Goal: Find specific page/section: Find specific page/section

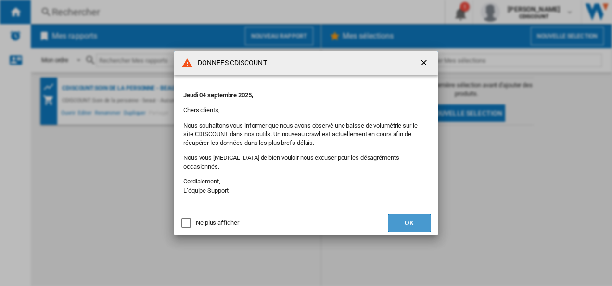
click at [406, 214] on button "OK" at bounding box center [409, 222] width 42 height 17
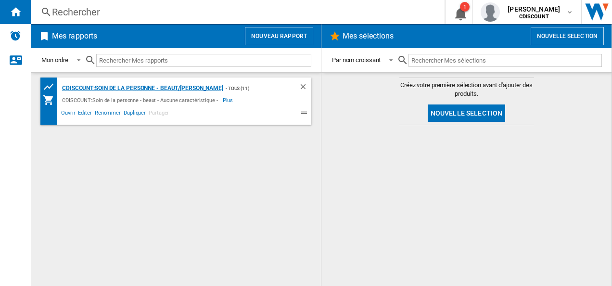
click at [127, 84] on div "CDISCOUNT:Soin de la personne - beaut/[PERSON_NAME]" at bounding box center [141, 88] width 163 height 12
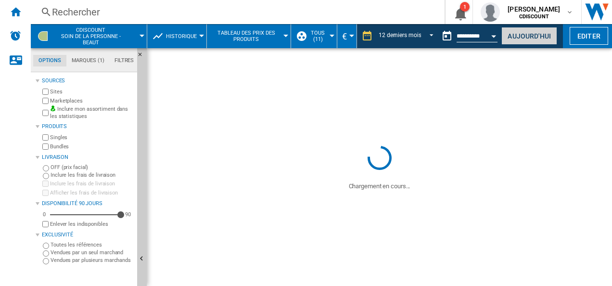
click at [527, 32] on button "Aujourd'hui" at bounding box center [529, 36] width 56 height 18
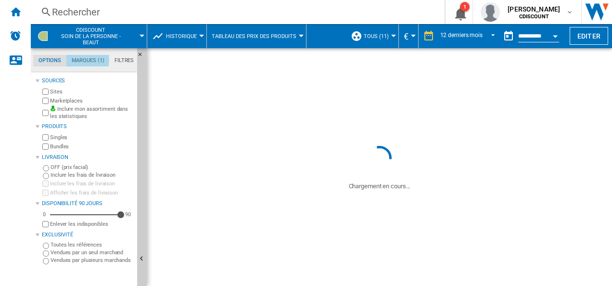
click at [85, 59] on md-tab-item "Marques (1)" at bounding box center [87, 61] width 43 height 12
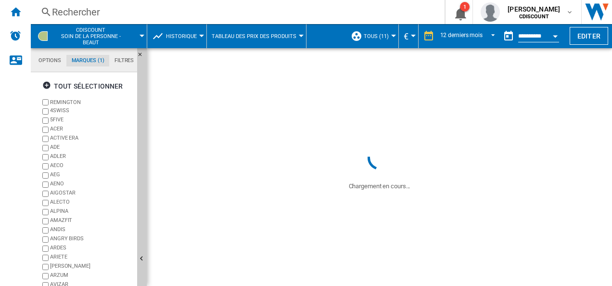
click at [49, 101] on label "REMINGTON" at bounding box center [86, 102] width 93 height 9
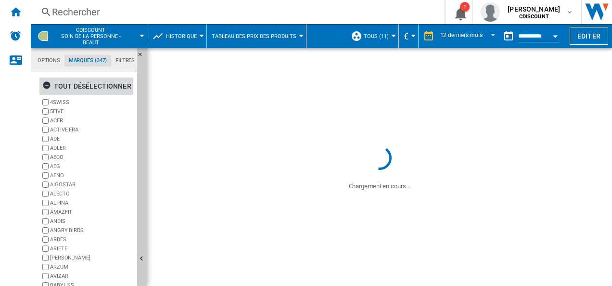
click at [52, 86] on ng-md-icon "button" at bounding box center [48, 87] width 12 height 12
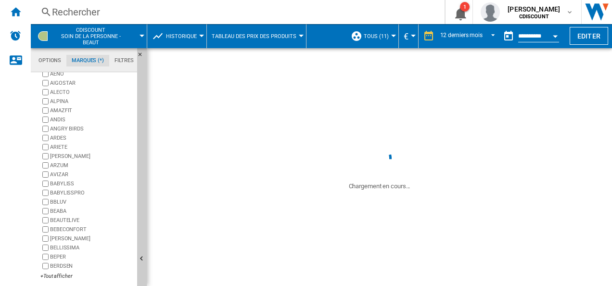
scroll to position [107, 0]
click at [55, 272] on div "+Tout afficher" at bounding box center [86, 275] width 93 height 7
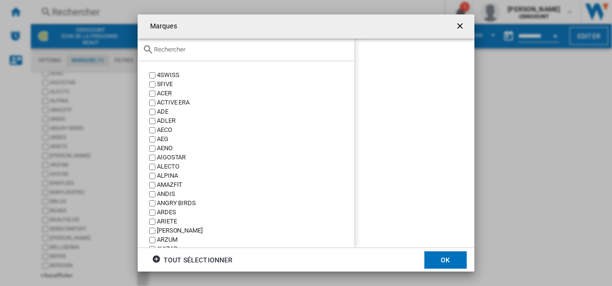
click at [179, 57] on div at bounding box center [246, 49] width 216 height 23
click at [175, 55] on div at bounding box center [246, 49] width 216 height 23
click at [169, 52] on input "text" at bounding box center [251, 49] width 195 height 7
type input "t"
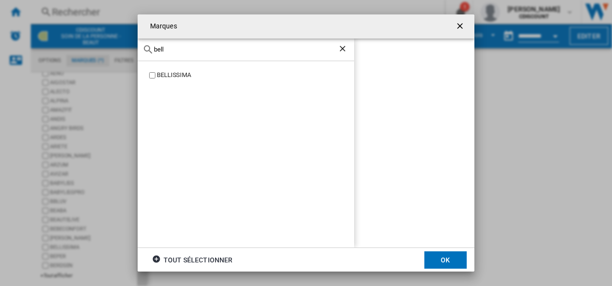
type input "bell"
click at [454, 262] on button "OK" at bounding box center [445, 259] width 42 height 17
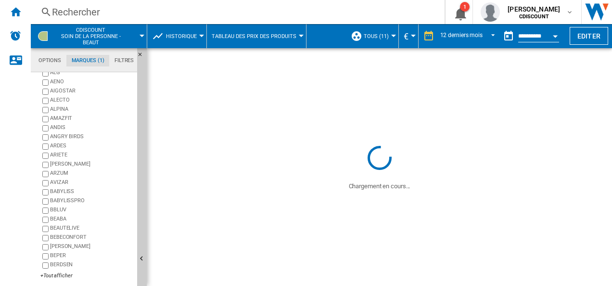
scroll to position [0, 0]
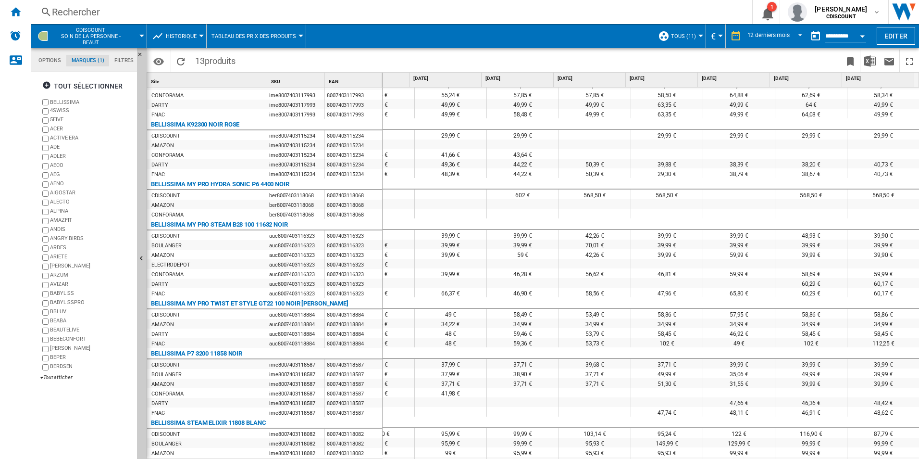
scroll to position [337, 406]
